Goal: Information Seeking & Learning: Check status

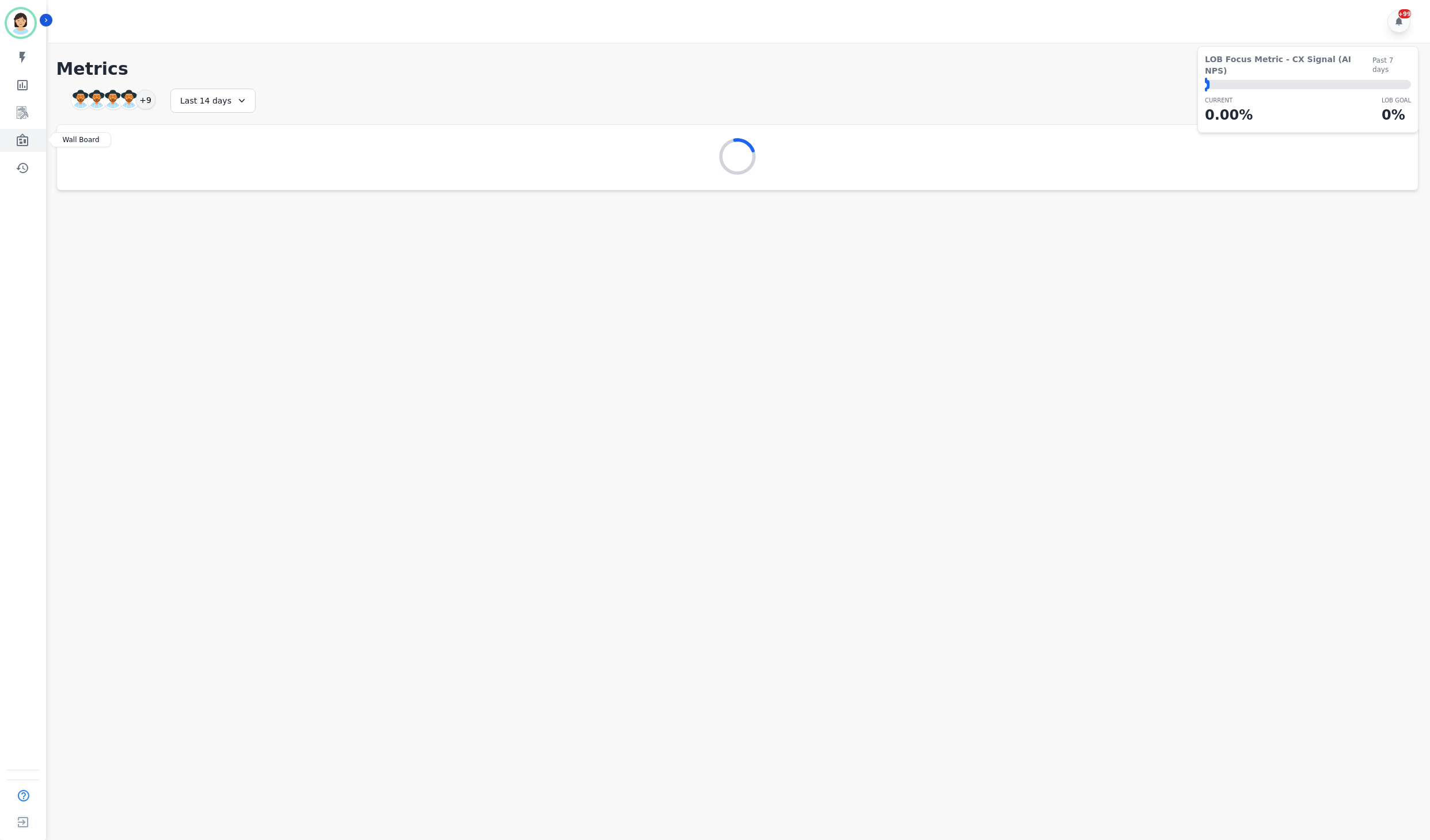
click at [29, 149] on link "Sidebar" at bounding box center [23, 141] width 44 height 23
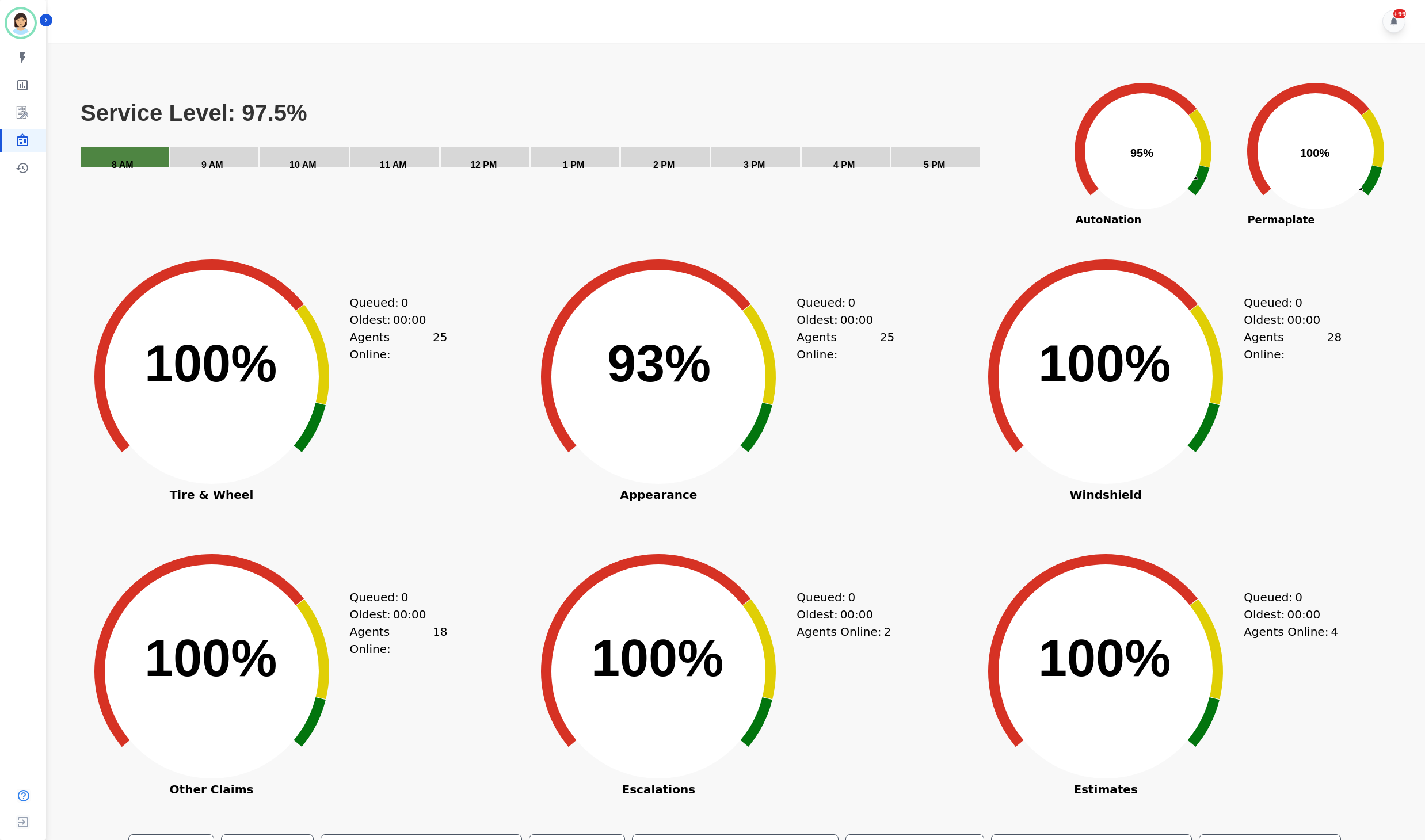
click at [458, 343] on div "Created with Highcharts 10.3.3 100% ​ 100% Tire & Wheel Queued: 0 Oldest: 00:00…" at bounding box center [287, 396] width 440 height 288
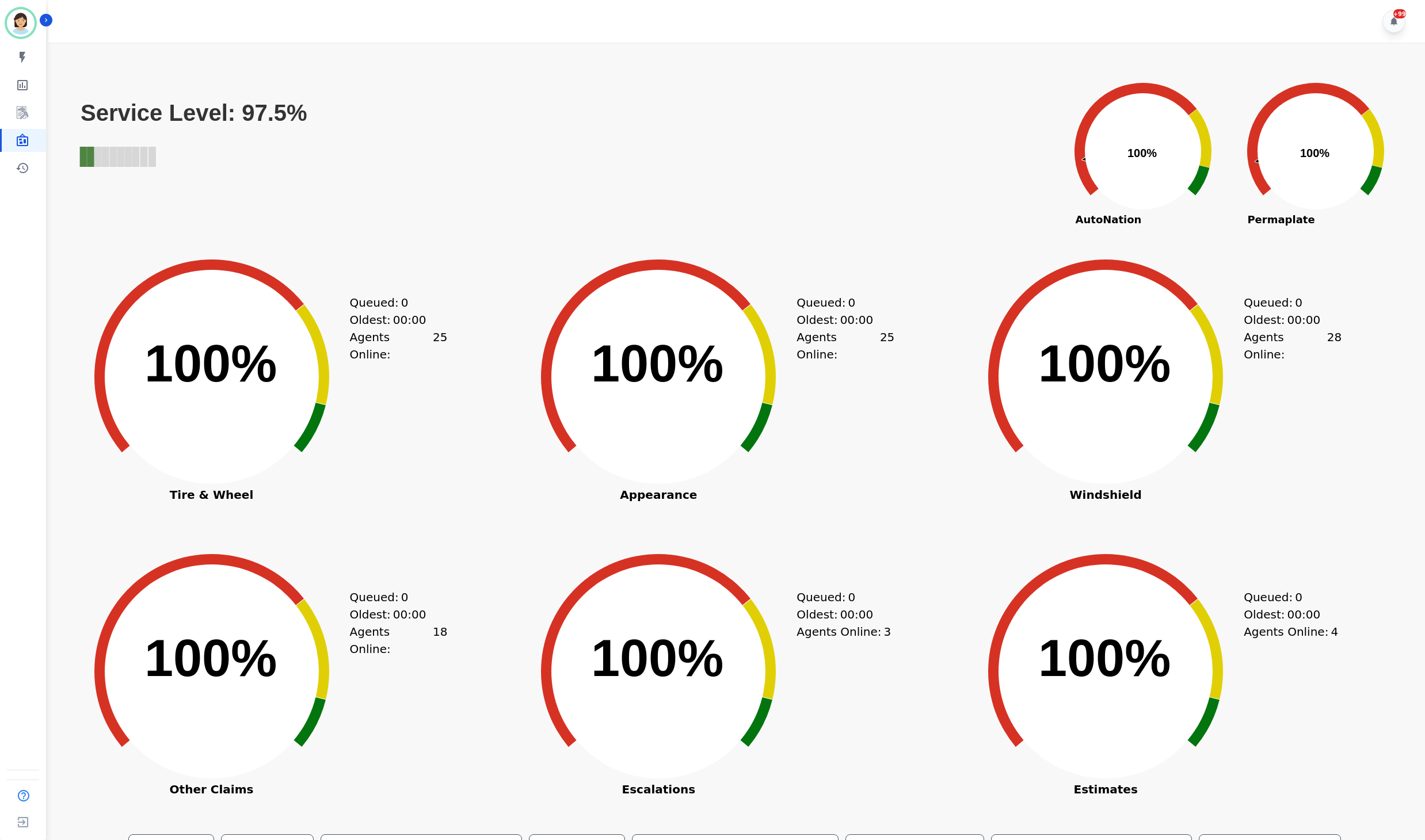
click at [566, 8] on div "+99" at bounding box center [739, 21] width 1381 height 43
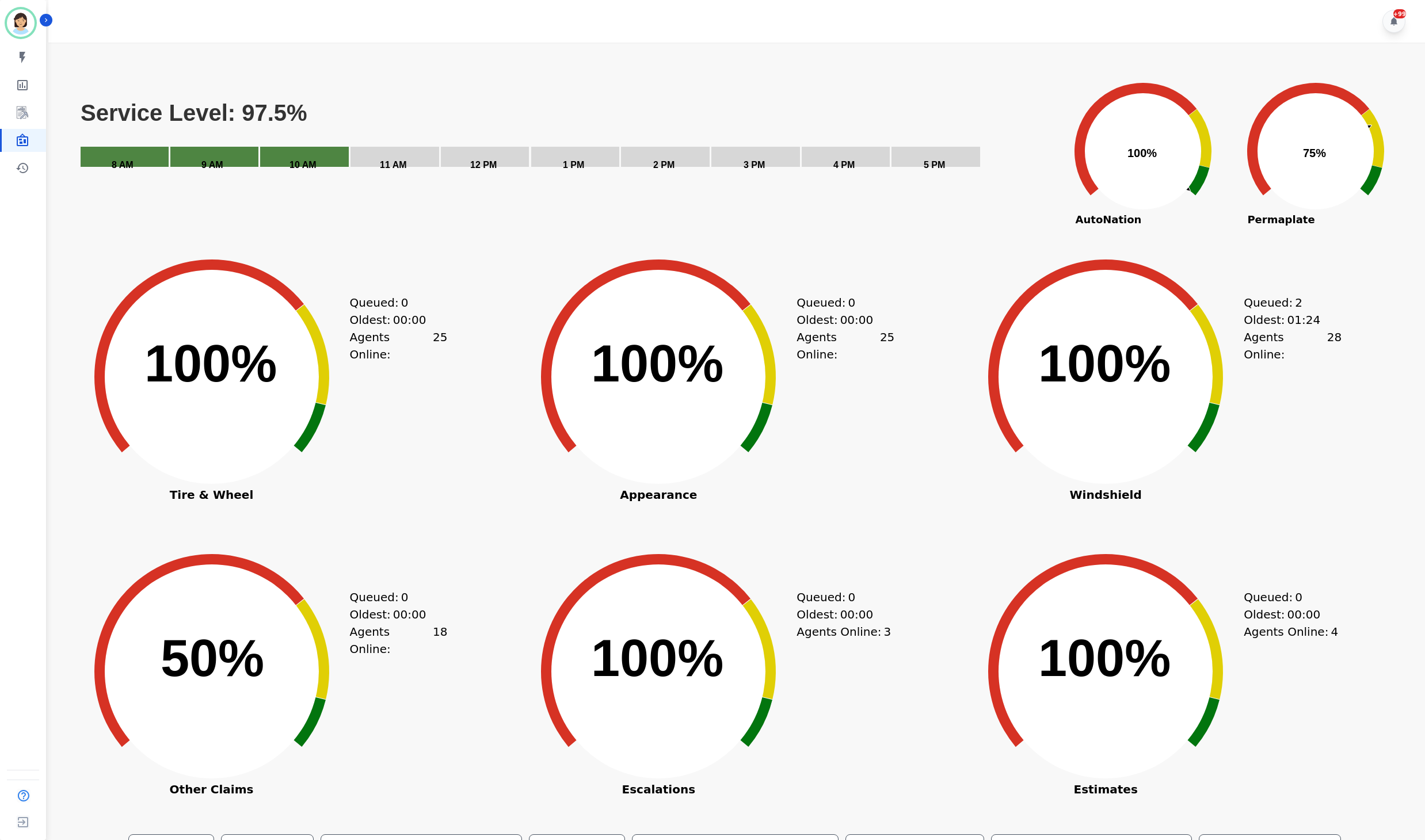
click at [387, 465] on div "Queued: 0 Oldest: 00:00 Agents Online: 25" at bounding box center [398, 396] width 98 height 288
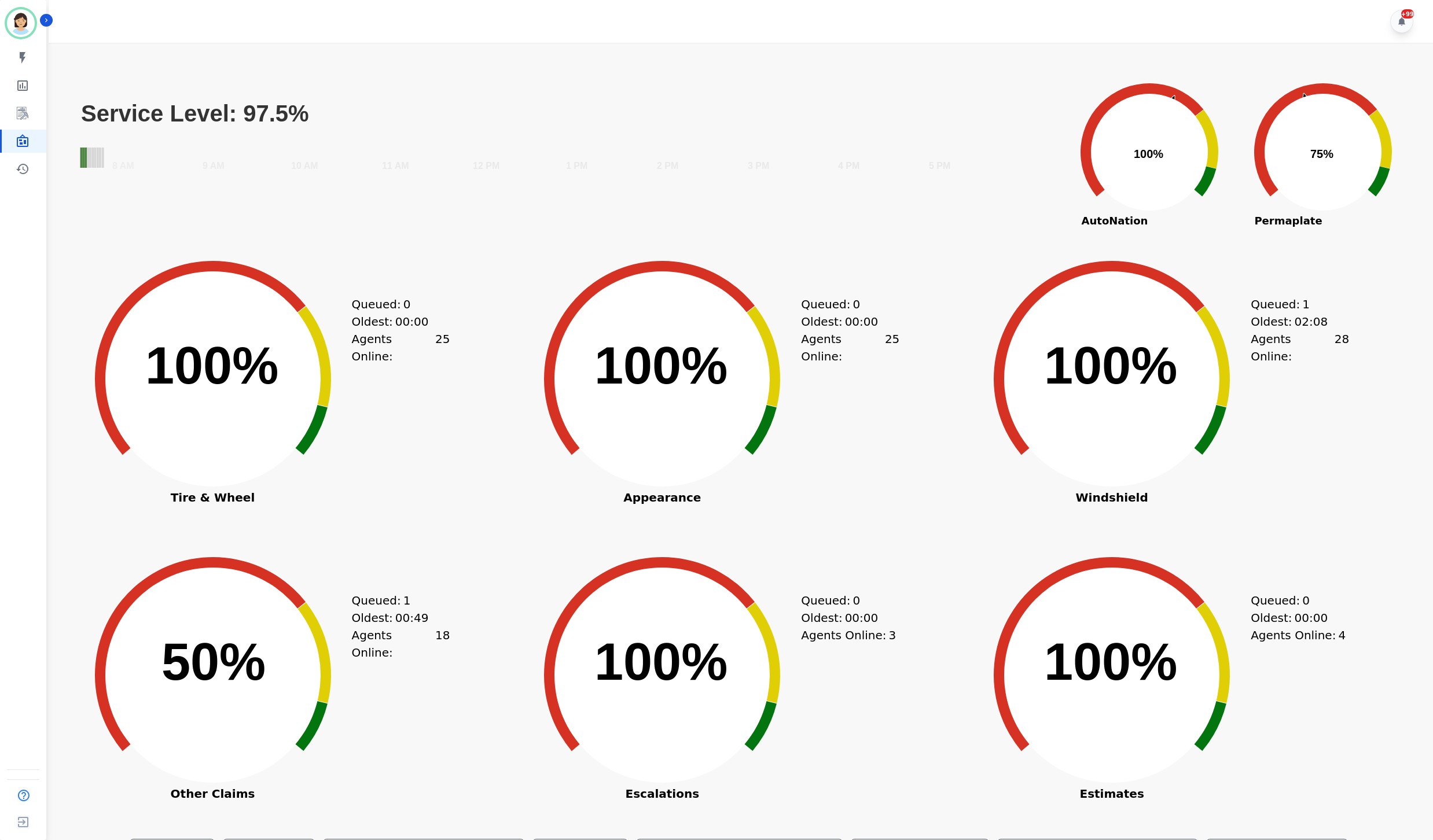
drag, startPoint x: 116, startPoint y: 768, endPoint x: 114, endPoint y: 775, distance: 7.3
click at [116, 767] on icon "Created with Highcharts 10.3.3 50% ​ 50%" at bounding box center [213, 666] width 290 height 290
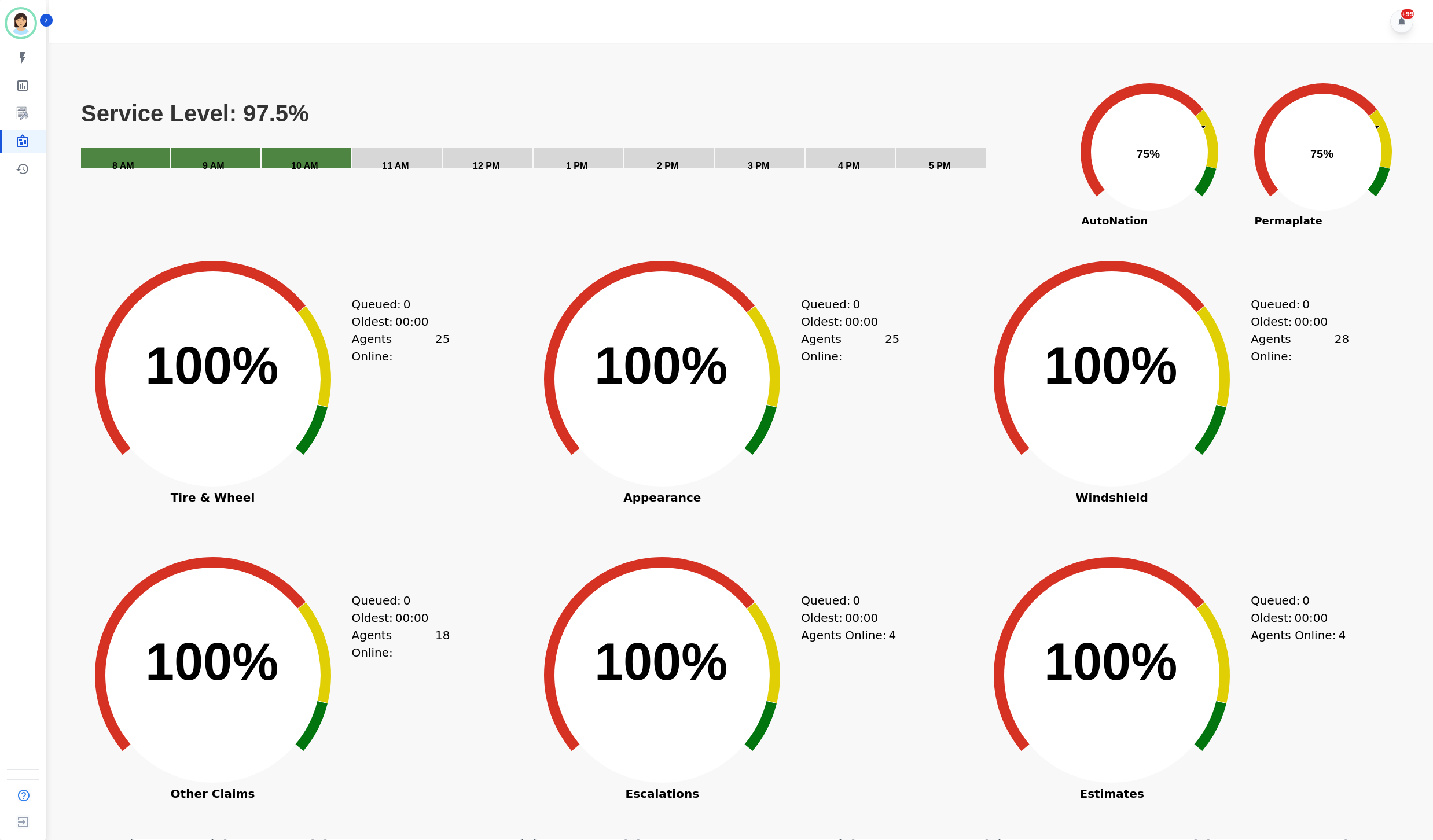
click at [74, 582] on icon "Created with Highcharts 10.3.3 100% ​ 100%" at bounding box center [213, 666] width 290 height 290
click at [555, 464] on icon "Created with Highcharts 10.3.3 100% ​ 100%" at bounding box center [662, 371] width 290 height 290
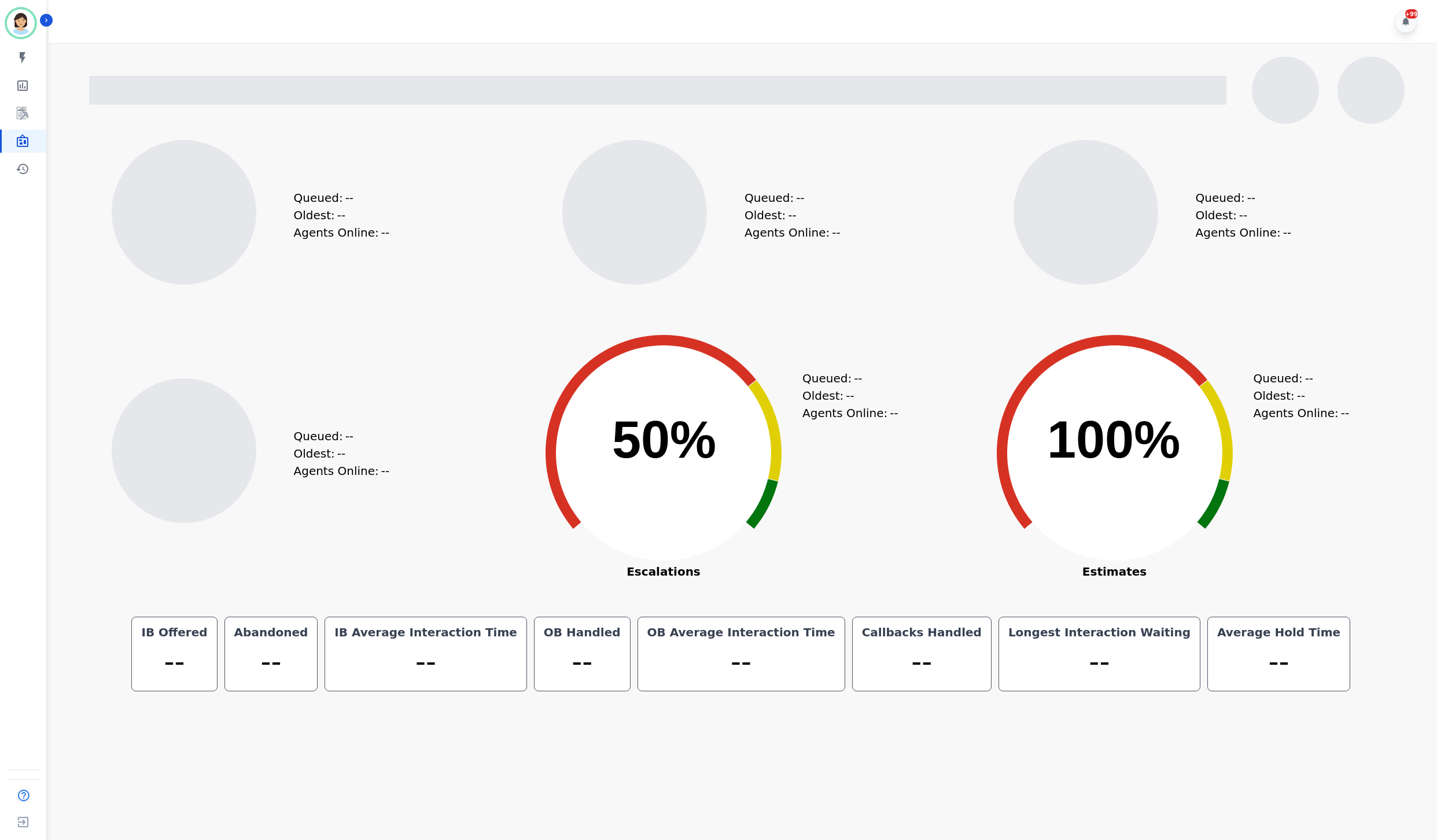
click at [1348, 276] on div "Queued: -- Oldest: -- Agents Online: --" at bounding box center [1192, 233] width 444 height 174
